Goal: Task Accomplishment & Management: Manage account settings

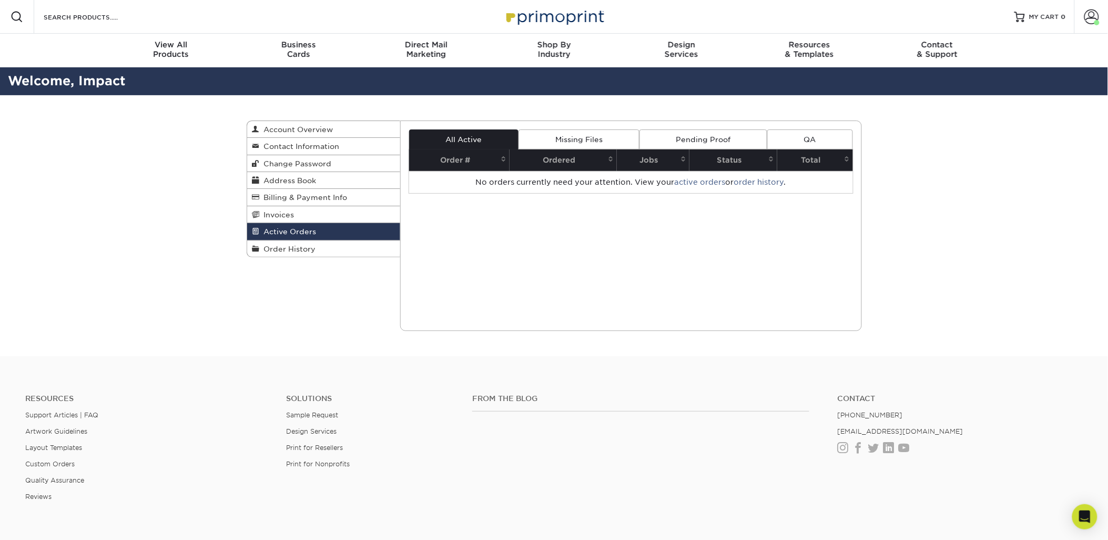
drag, startPoint x: 119, startPoint y: 317, endPoint x: 611, endPoint y: 193, distance: 506.7
click at [119, 317] on div "Active Orders Account Overview Contact Information Change Password Address Book…" at bounding box center [554, 225] width 1108 height 261
click at [1100, 14] on link "Account" at bounding box center [1092, 17] width 34 height 34
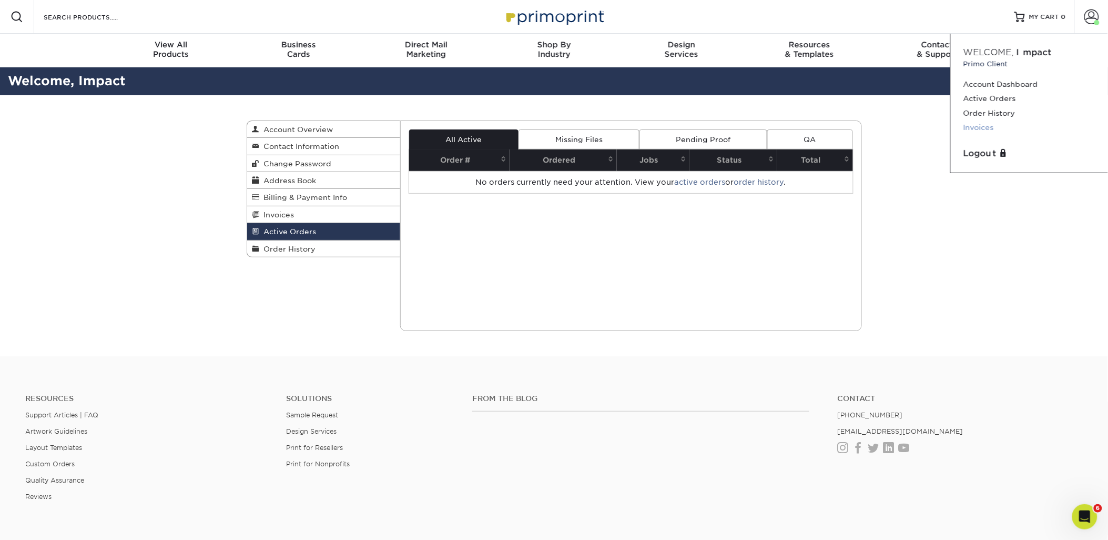
click at [985, 124] on link "Invoices" at bounding box center [1030, 127] width 132 height 14
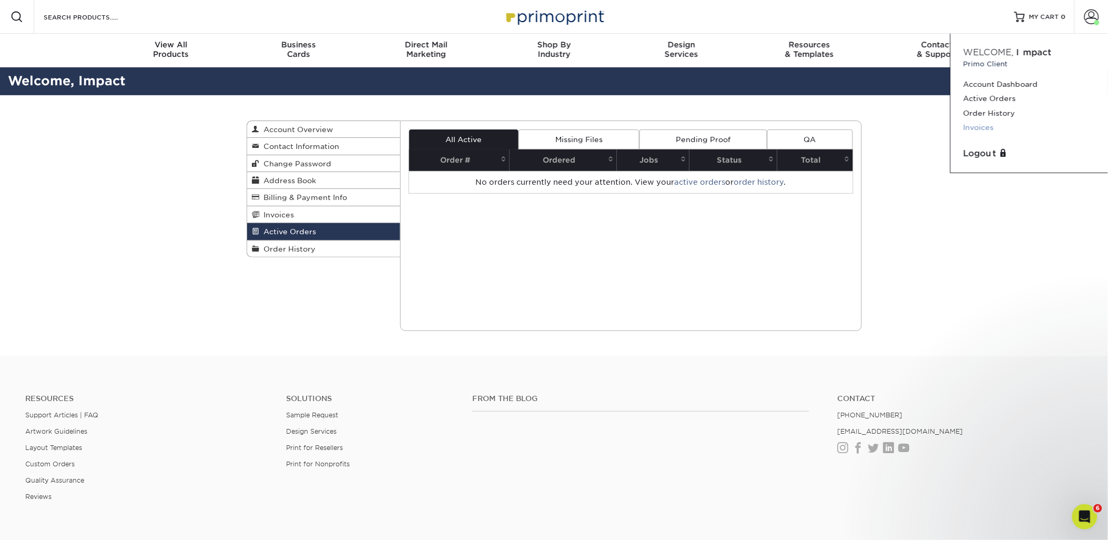
click at [977, 127] on link "Invoices" at bounding box center [1030, 127] width 132 height 14
